Goal: Transaction & Acquisition: Purchase product/service

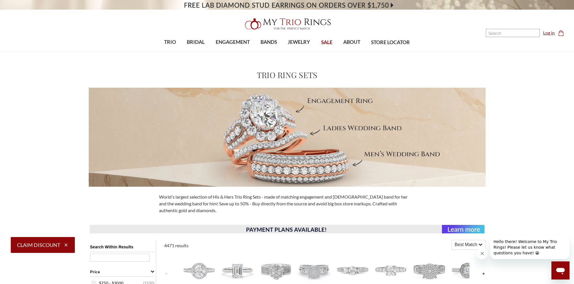
click at [549, 34] on link "Log in" at bounding box center [549, 32] width 12 height 7
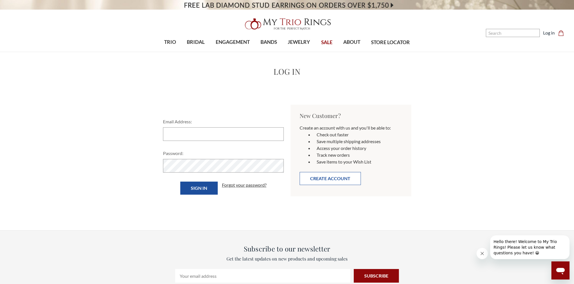
click at [322, 180] on button "Create Account" at bounding box center [329, 178] width 61 height 13
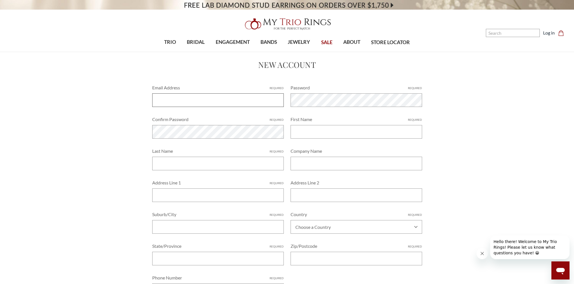
click at [190, 104] on input "Email Address Required" at bounding box center [217, 101] width 131 height 14
type input "[EMAIL_ADDRESS][DOMAIN_NAME]"
type input "Willie"
type input "Terrell"
type input "609 Hugh Duffy Cv"
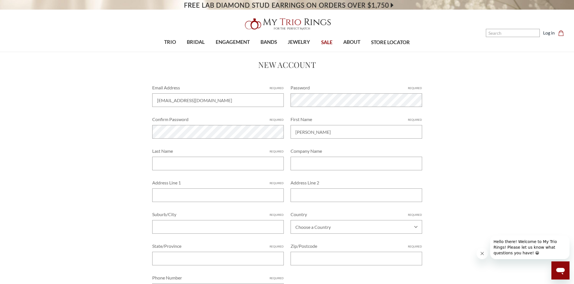
type input "La Vergne, TN"
select select "[GEOGRAPHIC_DATA]"
type input "CA"
type input "37086"
type input "6159436946"
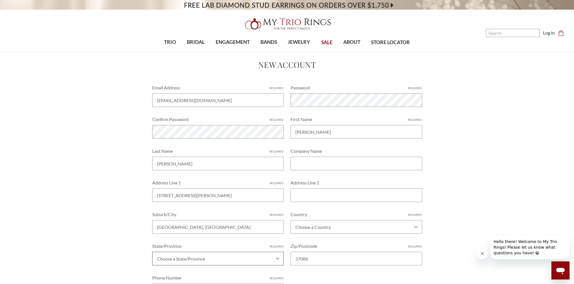
select select "California"
click at [461, 175] on div "Home Create Account New Account Email Address Required nickstella59@gmail.com P…" at bounding box center [287, 210] width 422 height 303
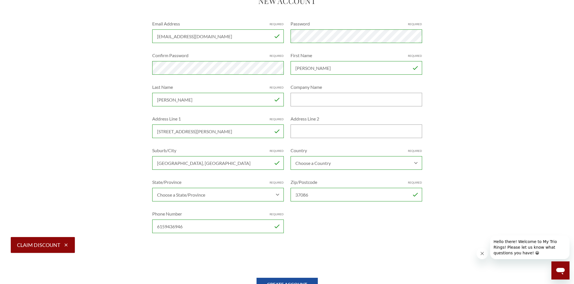
scroll to position [85, 0]
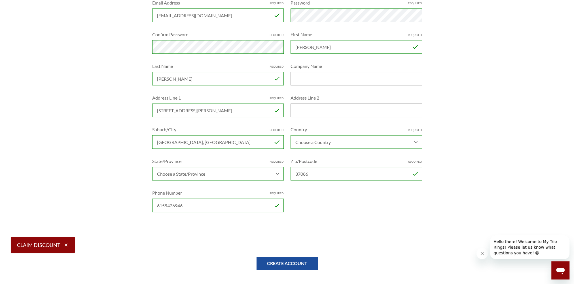
select select "US"
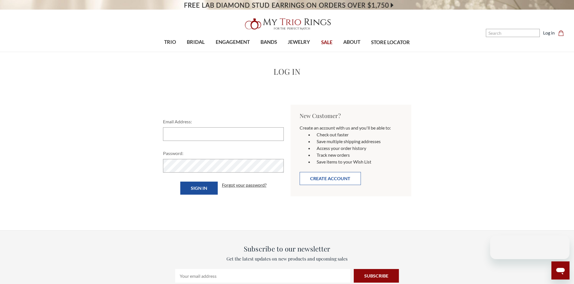
click at [338, 181] on button "Create Account" at bounding box center [329, 178] width 61 height 13
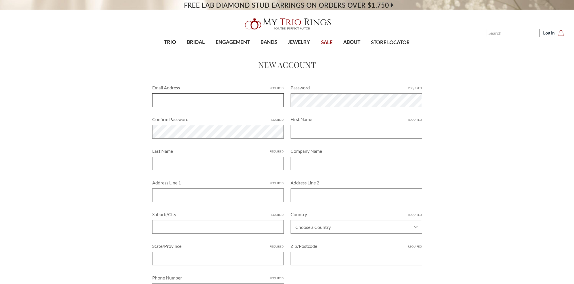
click at [187, 100] on input "Email Address Required" at bounding box center [217, 101] width 131 height 14
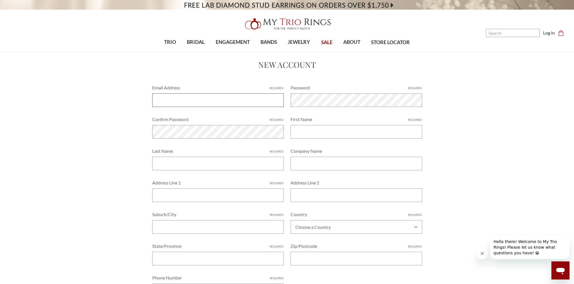
type input "nickstella59@gmail.com"
type input "[PERSON_NAME]"
type input "[STREET_ADDRESS][PERSON_NAME]"
type input "[GEOGRAPHIC_DATA], [GEOGRAPHIC_DATA]"
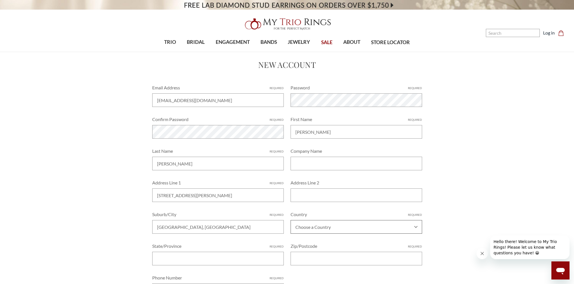
select select "[GEOGRAPHIC_DATA]"
type input "CA"
type input "37086"
type input "6159436946"
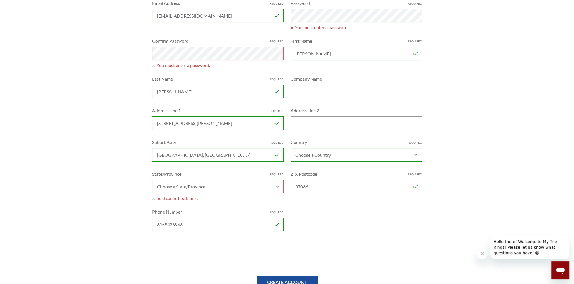
scroll to position [85, 0]
select select "US"
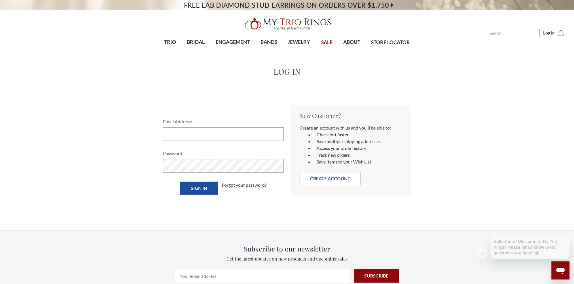
click at [327, 178] on button "Create Account" at bounding box center [329, 178] width 61 height 13
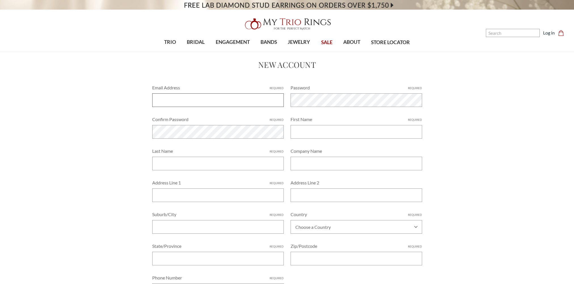
click at [166, 102] on input "Email Address Required" at bounding box center [217, 101] width 131 height 14
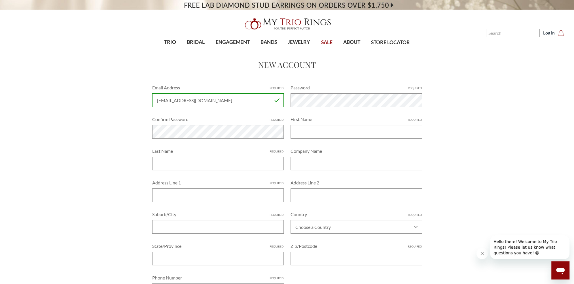
type input "[EMAIL_ADDRESS][DOMAIN_NAME]"
click at [313, 135] on input "First Name Required" at bounding box center [355, 132] width 131 height 14
type input "Willie"
type input "Terrell"
type input "609 Hugh Duffy Cv"
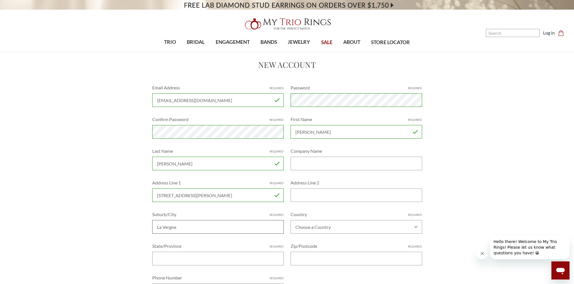
type input "La Vergne"
click at [364, 228] on select "Choose a Country Afghanistan Åland Islands Albania Algeria American Samoa Andor…" at bounding box center [355, 227] width 131 height 14
select select "[GEOGRAPHIC_DATA]"
click at [290, 220] on select "Choose a Country Afghanistan Åland Islands Albania Algeria American Samoa Andor…" at bounding box center [355, 227] width 131 height 14
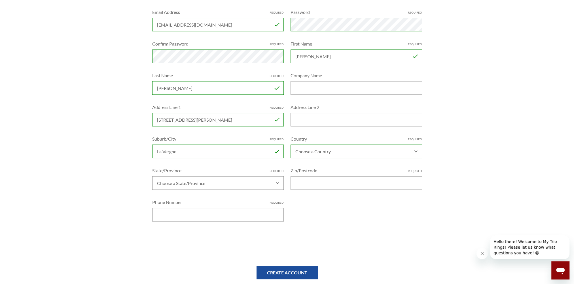
scroll to position [85, 0]
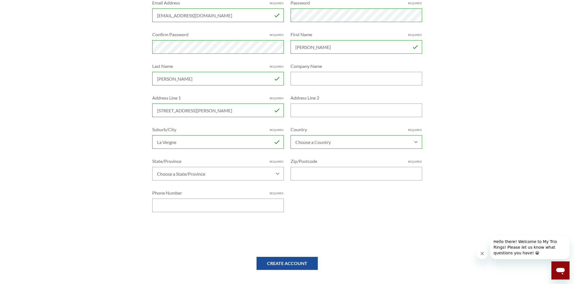
select select "US"
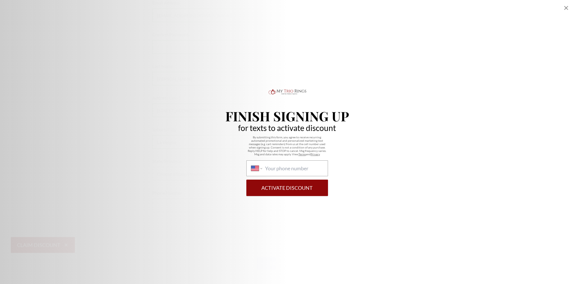
click at [198, 174] on div "Finish Signing Up for texts to activate discount By submitting this form, you a…" at bounding box center [287, 142] width 574 height 108
click at [271, 169] on input "International Afghanistan Åland Islands Albania Algeria American Samoa Andorra …" at bounding box center [294, 168] width 58 height 6
type input "(615) 943-6946"
click at [282, 192] on button "Activate Discount" at bounding box center [287, 188] width 82 height 16
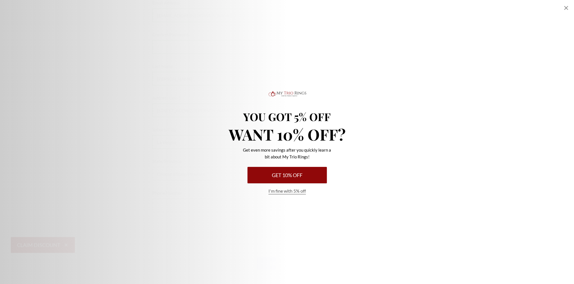
click at [290, 178] on button "Get 10% Off" at bounding box center [286, 175] width 79 height 16
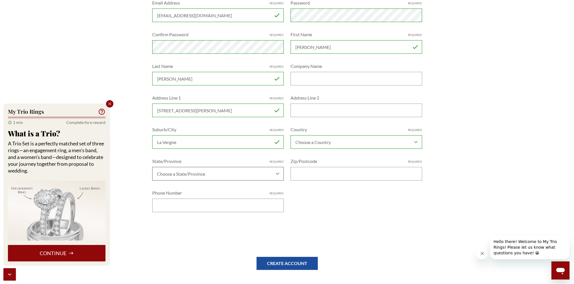
click at [216, 176] on select "Choose a State/Province Alabama Alaska American Samoa Arizona Arkansas Armed Fo…" at bounding box center [217, 174] width 131 height 14
select select "Tennessee"
click at [152, 167] on select "Choose a State/Province Alabama Alaska American Samoa Arizona Arkansas Armed Fo…" at bounding box center [217, 174] width 131 height 14
click at [323, 176] on input "Zip/Postcode Required" at bounding box center [355, 174] width 131 height 14
type input "37086"
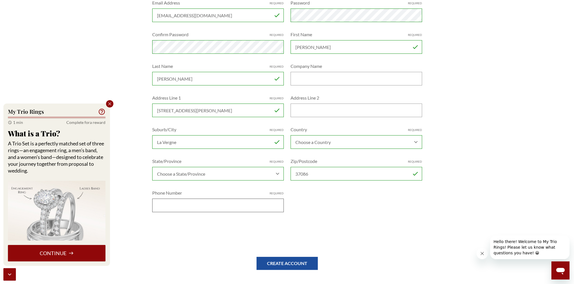
click at [203, 204] on input "Phone Number Required" at bounding box center [217, 206] width 131 height 14
type input "6159436946"
click at [348, 235] on div at bounding box center [287, 233] width 270 height 22
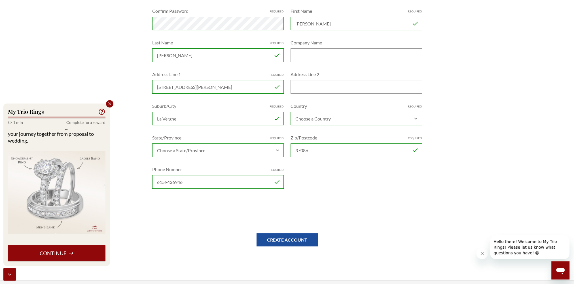
scroll to position [142, 0]
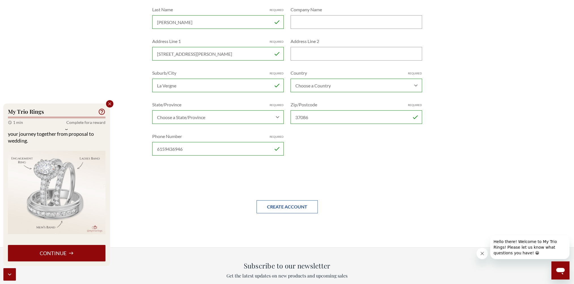
click at [283, 209] on input "Create Account" at bounding box center [286, 207] width 61 height 13
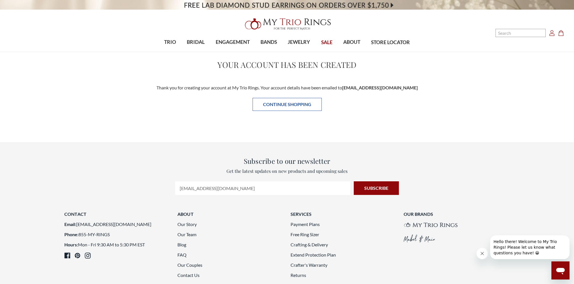
click at [284, 105] on link "Continue Shopping" at bounding box center [286, 104] width 69 height 13
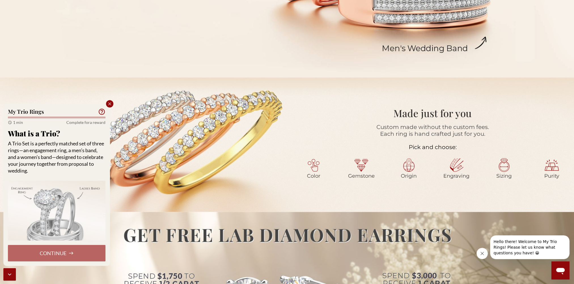
scroll to position [255, 0]
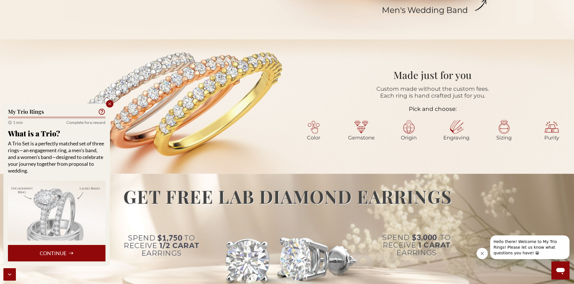
click at [60, 256] on button "Continue" at bounding box center [56, 253] width 97 height 16
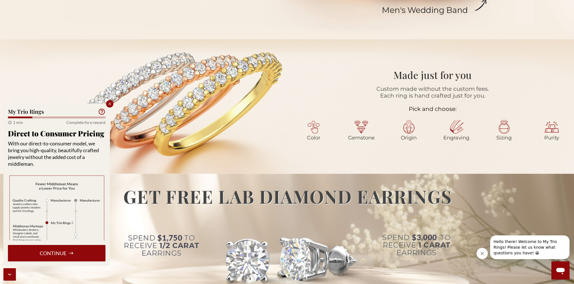
click at [54, 254] on button "Continue" at bounding box center [56, 253] width 97 height 16
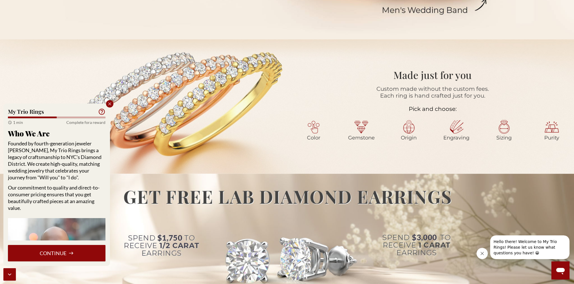
click at [54, 254] on button "Continue" at bounding box center [56, 253] width 97 height 16
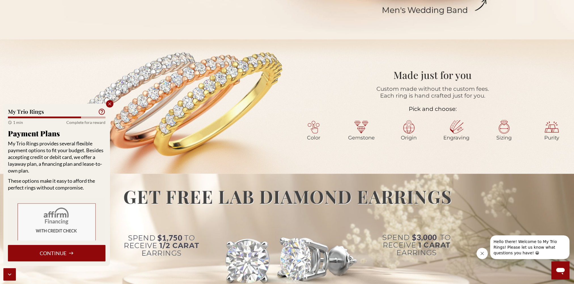
click at [54, 254] on button "Continue" at bounding box center [56, 253] width 97 height 16
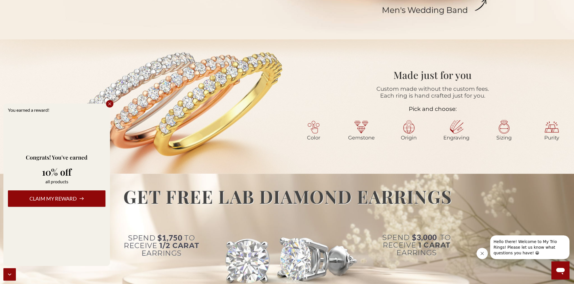
click at [69, 199] on button "Claim my reward" at bounding box center [56, 199] width 97 height 16
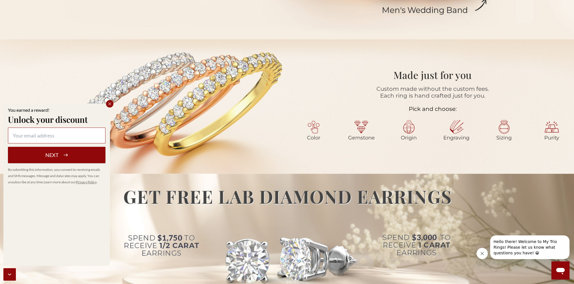
click at [45, 135] on input at bounding box center [56, 136] width 97 height 16
type input "[EMAIL_ADDRESS][DOMAIN_NAME]"
click at [47, 156] on button "Next" at bounding box center [56, 155] width 97 height 16
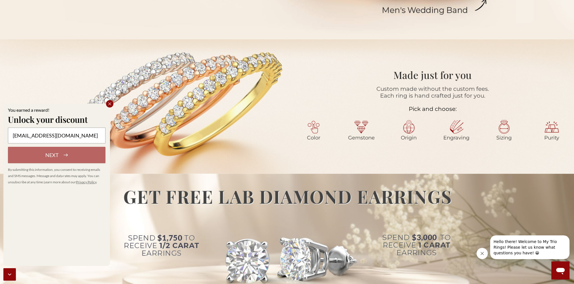
select select "US"
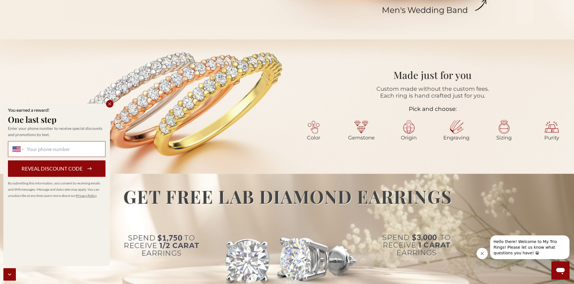
click at [46, 149] on input "International Afghanistan Åland Islands Albania Algeria American Samoa Andorra …" at bounding box center [64, 149] width 74 height 6
type input "(615) 943-6946"
click at [43, 169] on button "Reveal discount code" at bounding box center [56, 169] width 97 height 16
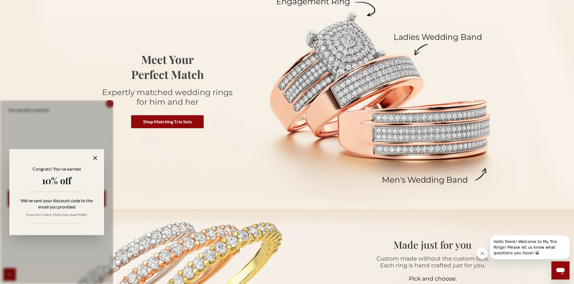
scroll to position [0, 0]
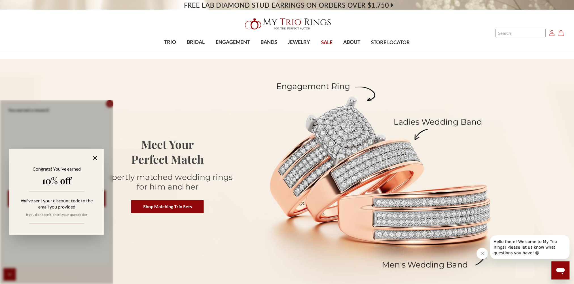
click at [94, 159] on icon at bounding box center [95, 158] width 7 height 7
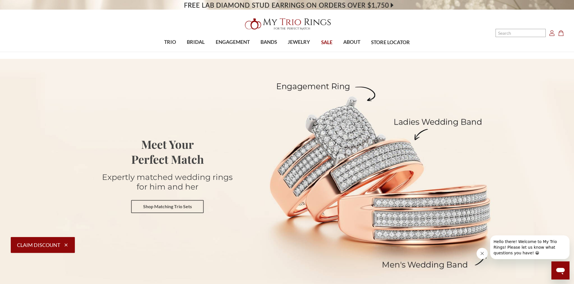
click at [150, 210] on link "Shop Matching Trio Sets" at bounding box center [167, 207] width 73 height 13
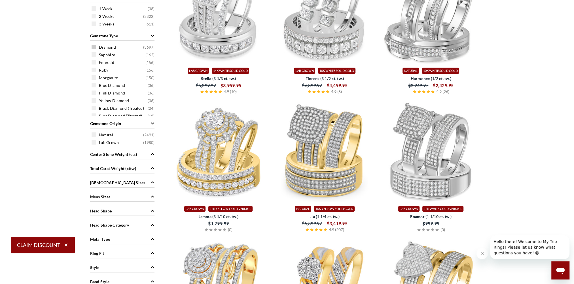
click at [96, 47] on div "Diamond ( 3697 )" at bounding box center [124, 47] width 64 height 6
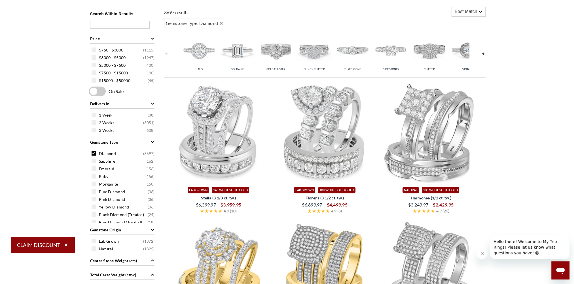
scroll to position [290, 0]
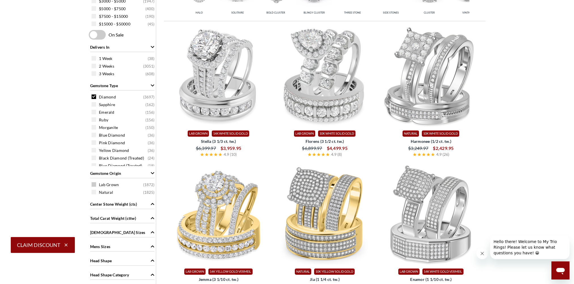
click at [95, 185] on span at bounding box center [94, 184] width 5 height 5
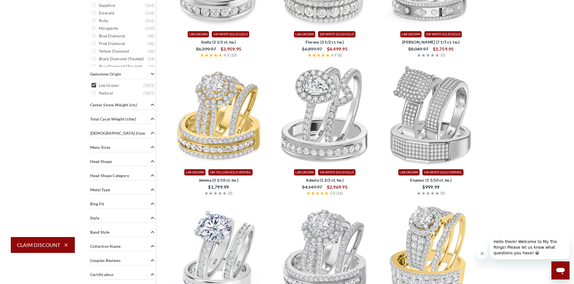
scroll to position [403, 0]
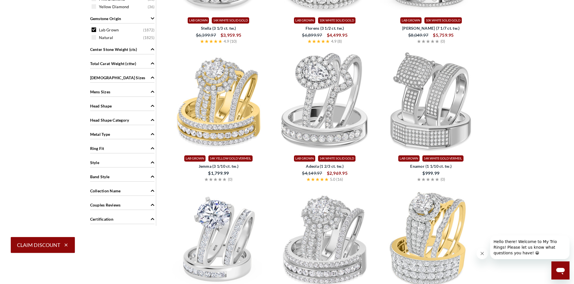
click at [109, 50] on span "Center Stone Weight (cts)" at bounding box center [113, 49] width 47 height 6
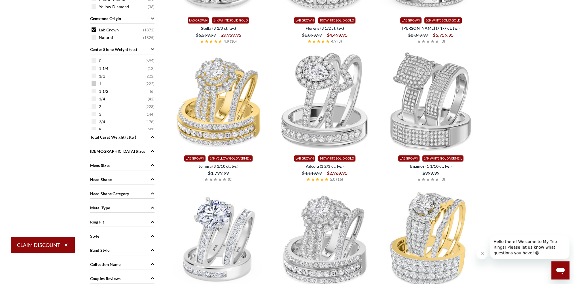
click at [93, 85] on span at bounding box center [94, 83] width 5 height 5
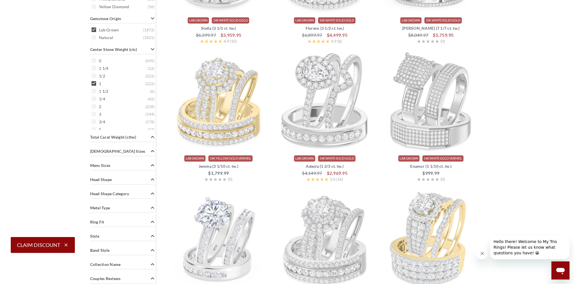
scroll to position [233, 0]
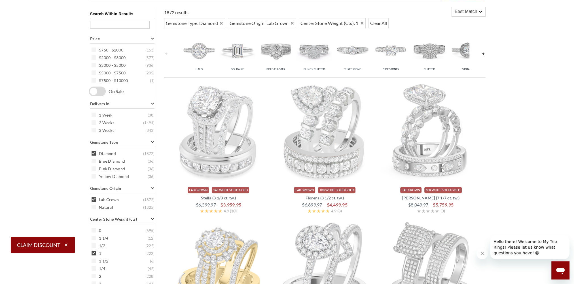
select select "US"
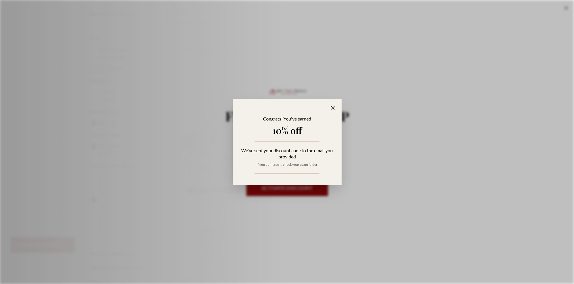
click at [334, 108] on icon "Alia popup" at bounding box center [332, 108] width 7 height 7
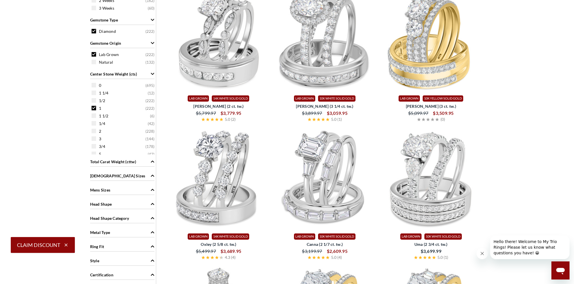
scroll to position [382, 0]
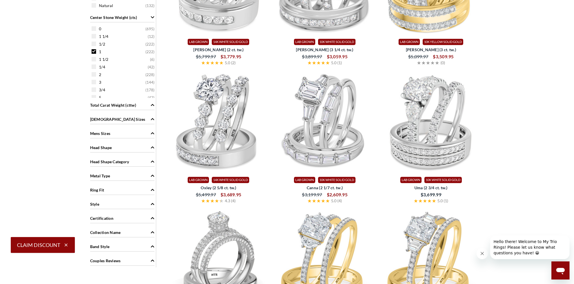
click at [103, 118] on span "Ladies Sizes" at bounding box center [117, 119] width 55 height 6
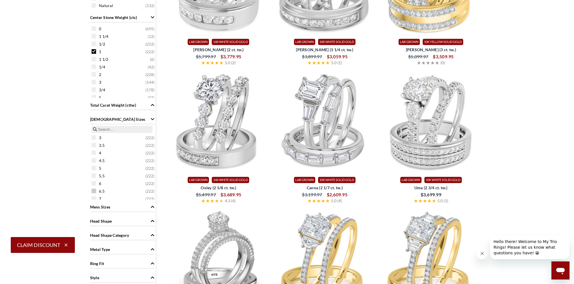
click at [94, 189] on span at bounding box center [94, 191] width 5 height 5
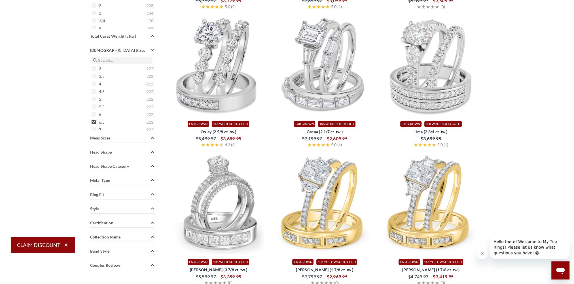
scroll to position [460, 0]
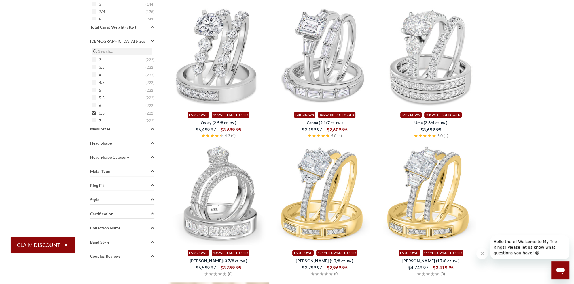
click at [107, 127] on div "Search Within Results Price $2000 - $3000 ( 47 ) $3000 - $5000 ( 175 ) On Sale …" at bounding box center [122, 21] width 67 height 483
click at [106, 129] on span "Mens Sizes" at bounding box center [100, 129] width 20 height 6
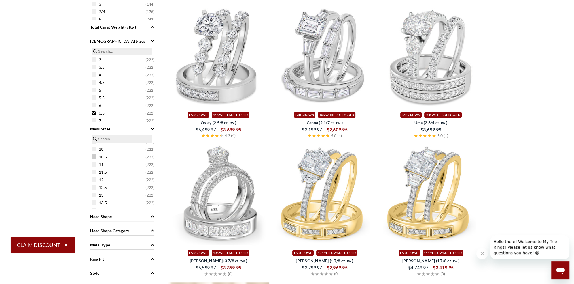
scroll to position [85, 0]
click at [92, 170] on span at bounding box center [94, 169] width 5 height 5
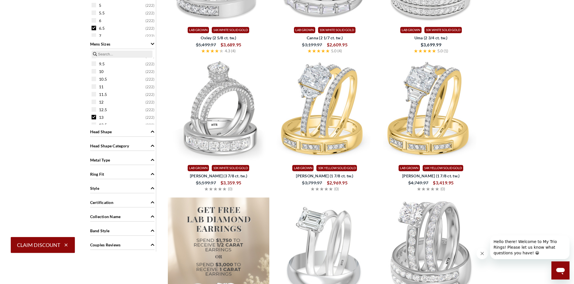
scroll to position [54, 0]
click at [114, 132] on div "Head Shape" at bounding box center [122, 131] width 64 height 11
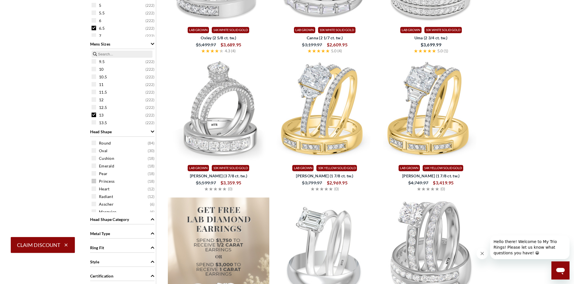
click at [92, 180] on span at bounding box center [94, 181] width 5 height 5
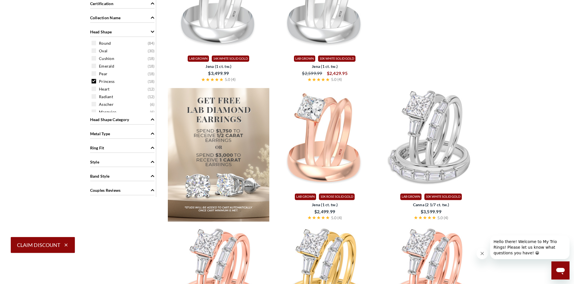
scroll to position [658, 0]
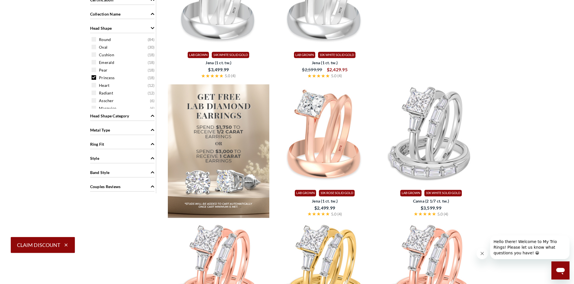
click at [105, 131] on span "Metal Type" at bounding box center [100, 130] width 20 height 6
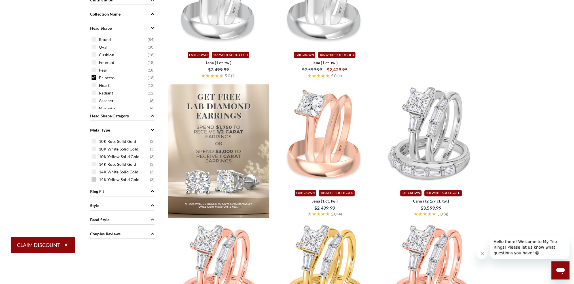
click at [94, 178] on span at bounding box center [94, 179] width 5 height 5
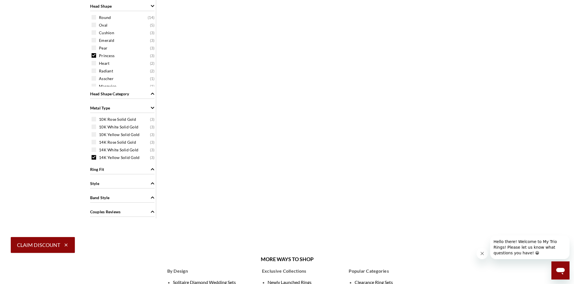
scroll to position [715, 0]
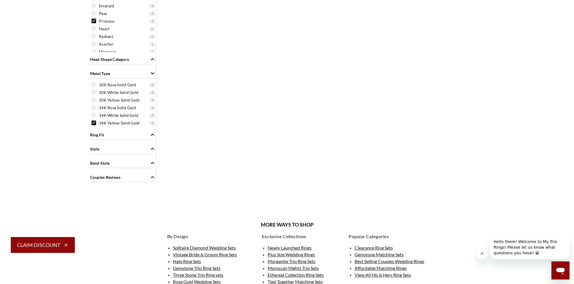
click at [105, 135] on div "Ring Fit" at bounding box center [122, 134] width 64 height 11
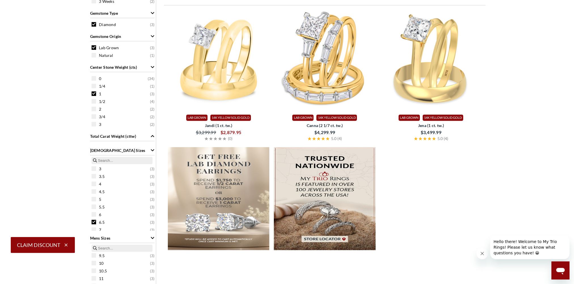
scroll to position [262, 0]
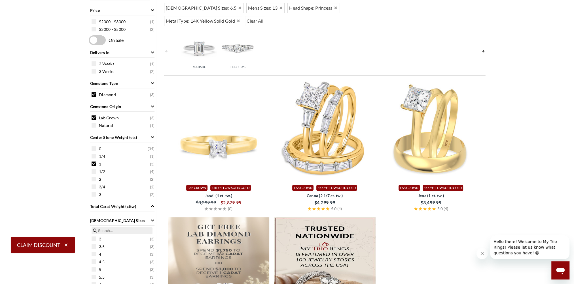
click at [215, 130] on img at bounding box center [219, 130] width 102 height 102
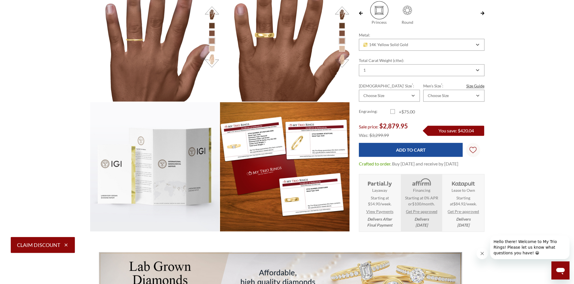
scroll to position [680, 0]
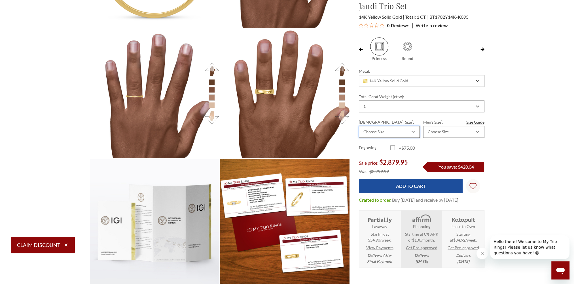
click at [397, 133] on div "Choose Size" at bounding box center [386, 132] width 48 height 5
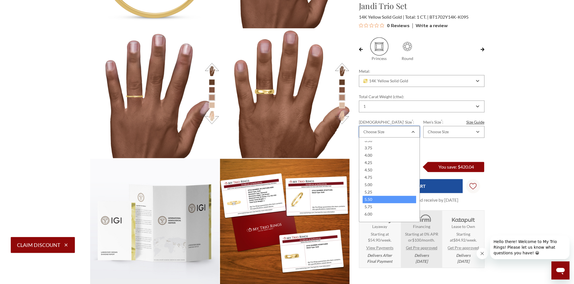
scroll to position [57, 0]
click at [371, 197] on div "6.50" at bounding box center [389, 198] width 54 height 7
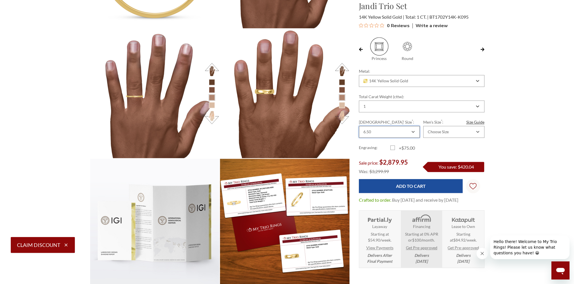
scroll to position [0, 0]
click at [434, 133] on div "Choose Size" at bounding box center [438, 132] width 21 height 5
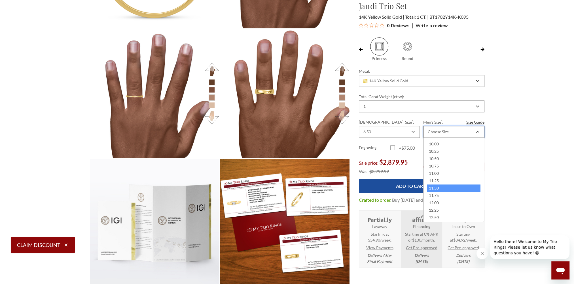
scroll to position [142, 0]
click at [437, 214] on div "13.00" at bounding box center [454, 216] width 54 height 7
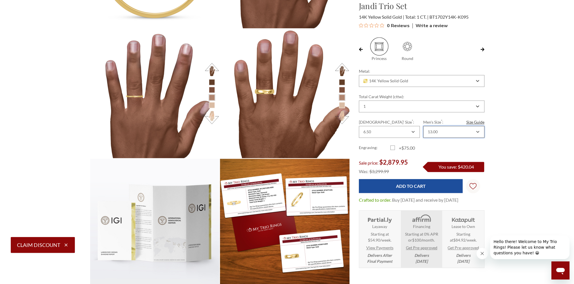
scroll to position [0, 0]
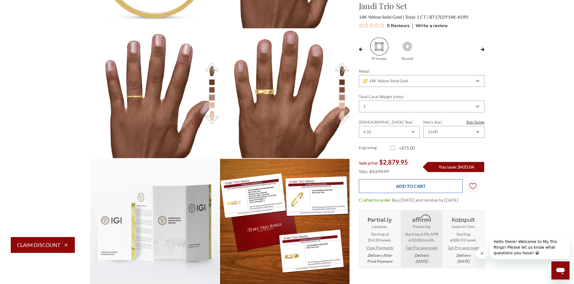
click at [411, 187] on input "Add to Cart" at bounding box center [411, 186] width 104 height 14
type input "Add to Cart"
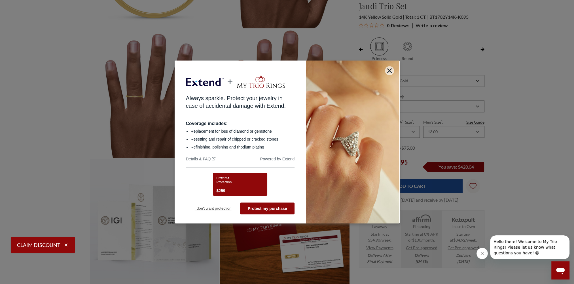
click at [216, 208] on button "I don't want protection" at bounding box center [213, 209] width 54 height 12
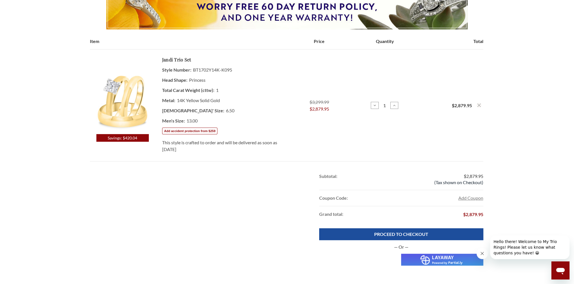
scroll to position [113, 0]
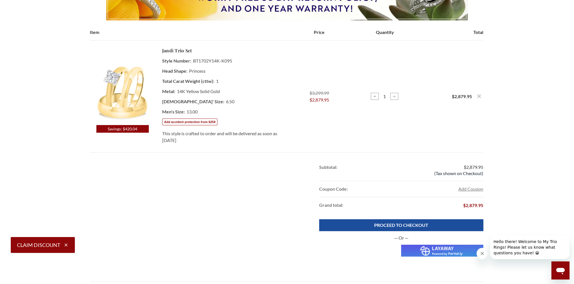
click at [34, 245] on button "Claim Discount" at bounding box center [43, 245] width 64 height 16
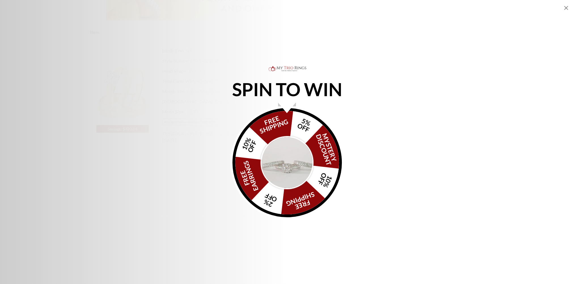
click at [313, 160] on img "Alia popup" at bounding box center [286, 162] width 53 height 53
click at [296, 160] on img "Alia popup" at bounding box center [286, 162] width 53 height 53
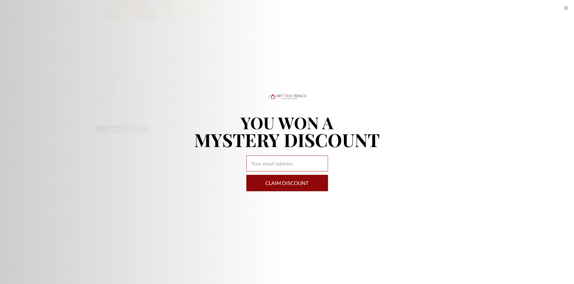
click at [256, 161] on input "Alia popup" at bounding box center [287, 164] width 82 height 16
type input "[EMAIL_ADDRESS][DOMAIN_NAME]"
click at [273, 187] on button "Claim DISCOUNT" at bounding box center [287, 183] width 82 height 16
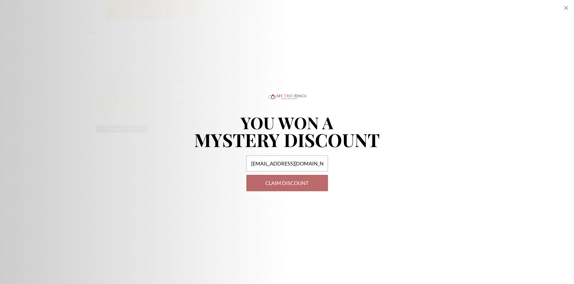
select select "US"
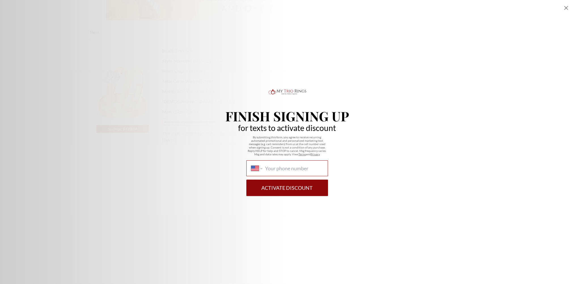
click at [276, 168] on input "International Afghanistan Åland Islands Albania Algeria American Samoa Andorra …" at bounding box center [294, 168] width 58 height 6
type input "(615) 943-6946"
click at [313, 189] on button "Activate Discount" at bounding box center [287, 188] width 82 height 16
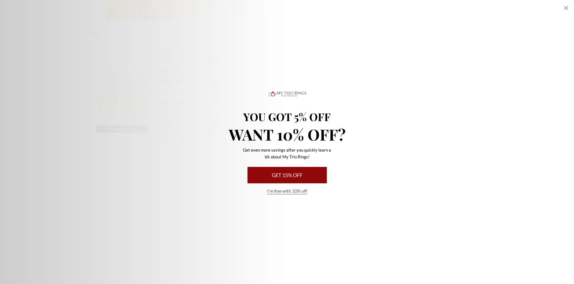
click at [287, 176] on button "Get 15% Off" at bounding box center [286, 175] width 79 height 16
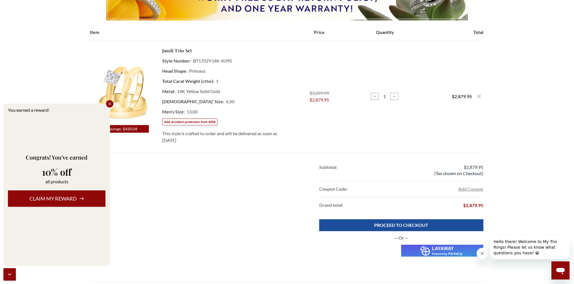
click at [52, 202] on button "Claim my reward" at bounding box center [56, 199] width 97 height 16
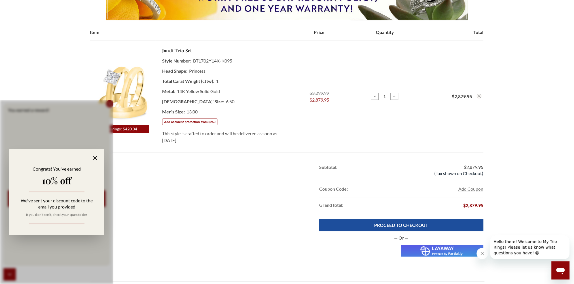
click at [95, 158] on icon at bounding box center [95, 158] width 7 height 7
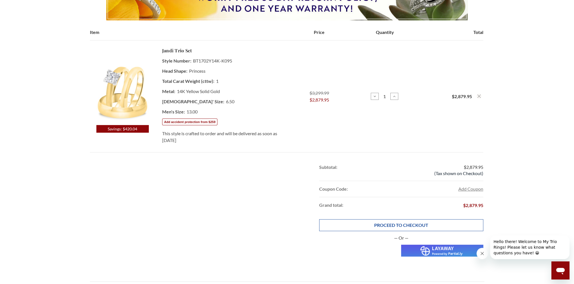
click at [412, 228] on link "PROCEED TO CHECKOUT" at bounding box center [401, 226] width 164 height 12
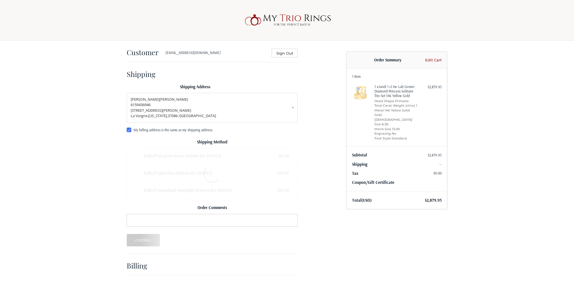
radio input "true"
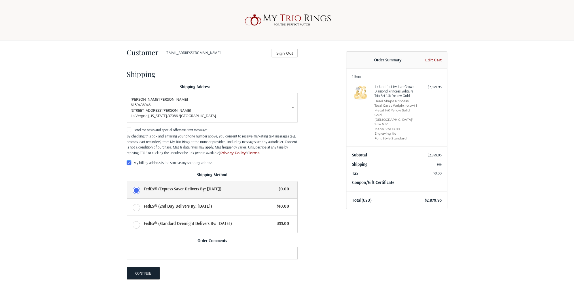
scroll to position [50, 0]
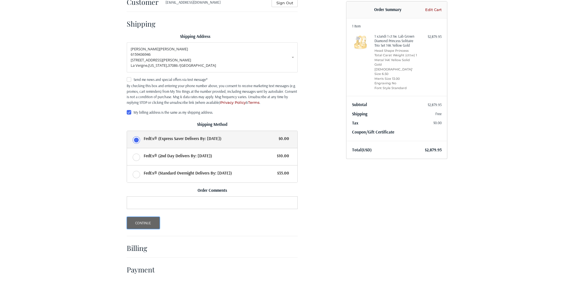
click at [145, 221] on button "Continue" at bounding box center [143, 223] width 33 height 12
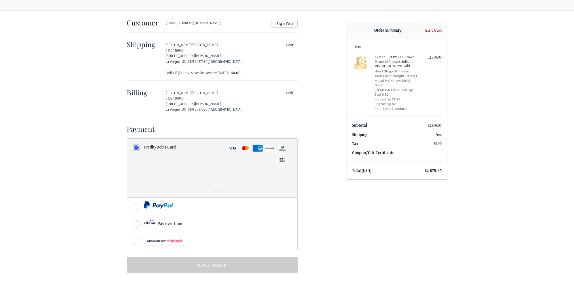
scroll to position [30, 0]
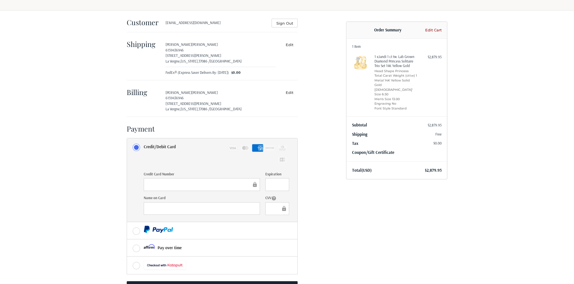
click at [108, 212] on div "Customer [EMAIL_ADDRESS][DOMAIN_NAME] Sign Out Shipping [PERSON_NAME] 615943694…" at bounding box center [287, 159] width 574 height 299
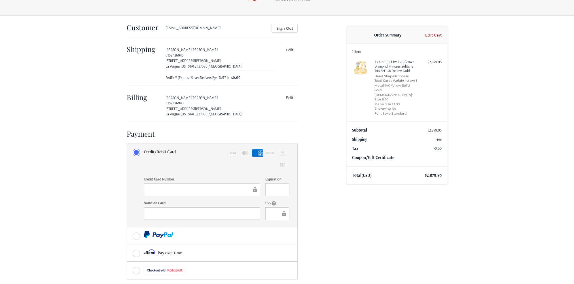
scroll to position [55, 0]
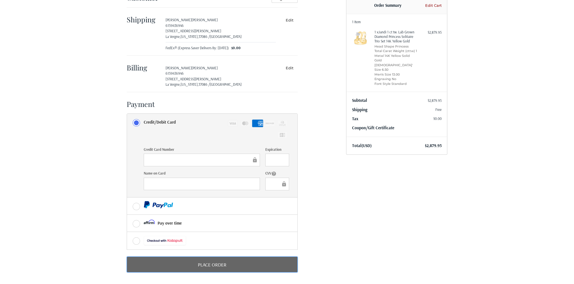
click at [200, 268] on button "Place Order" at bounding box center [212, 265] width 171 height 16
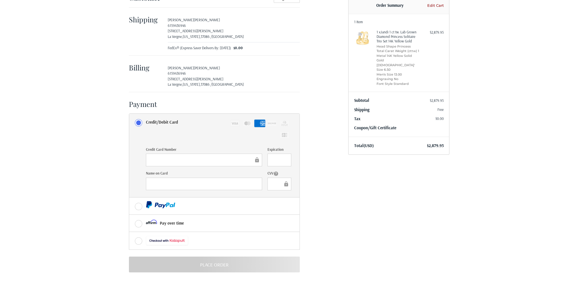
scroll to position [0, 0]
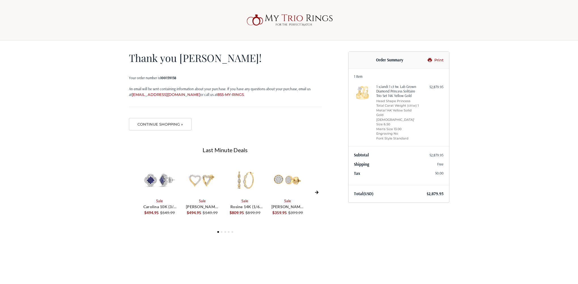
click at [0, 242] on div at bounding box center [0, 242] width 0 height 0
click at [156, 123] on button "Continue Shopping »" at bounding box center [160, 124] width 63 height 12
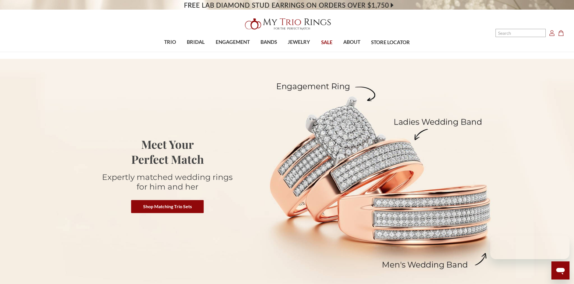
click at [552, 36] on icon "Account Account" at bounding box center [552, 33] width 6 height 6
